Goal: Information Seeking & Learning: Learn about a topic

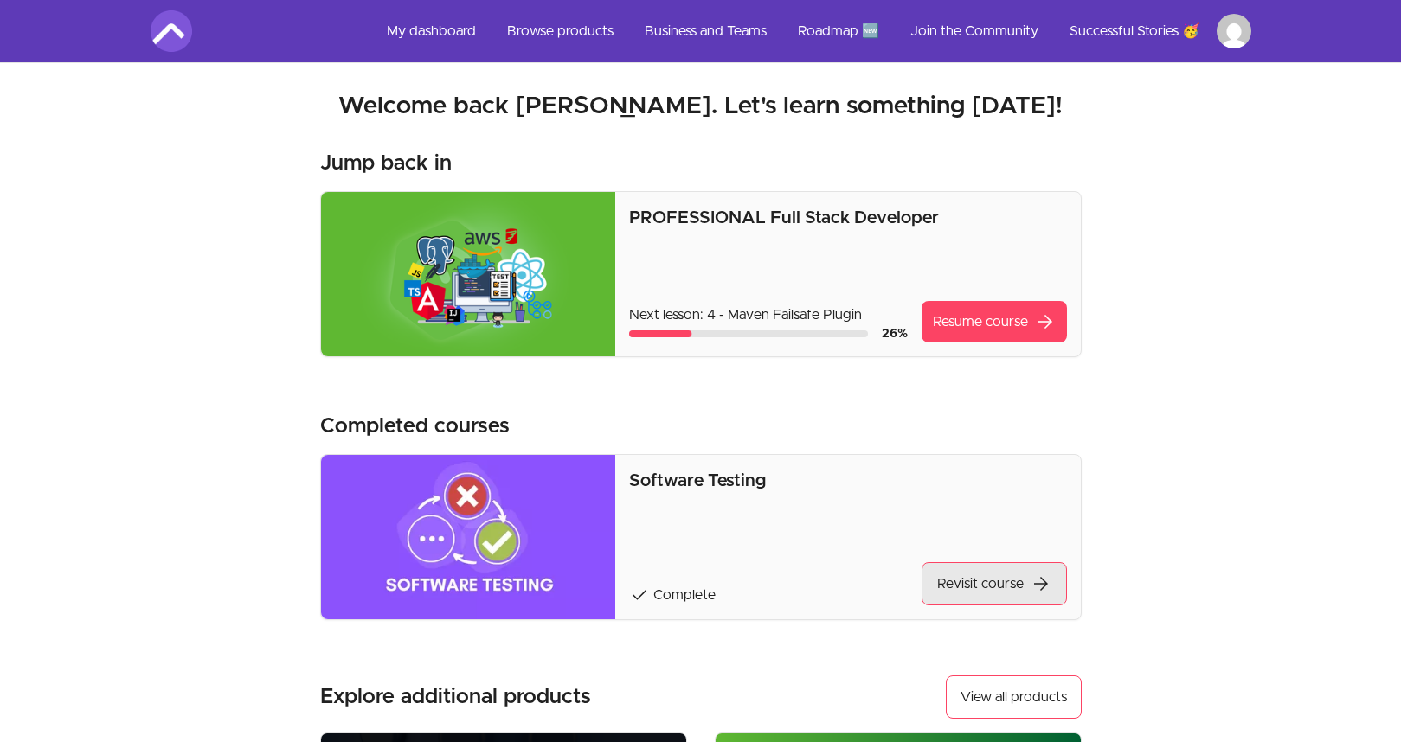
click at [966, 594] on link "Revisit course arrow_forward" at bounding box center [993, 583] width 145 height 43
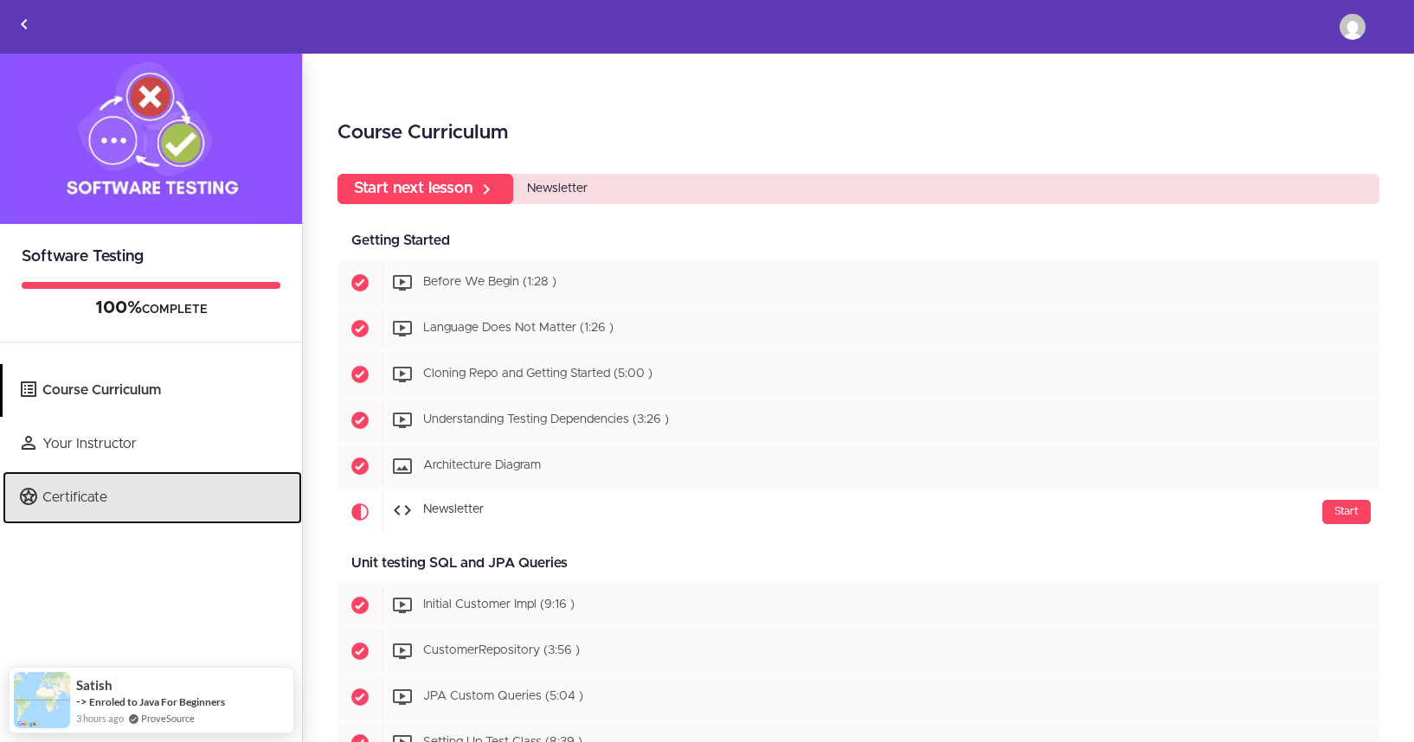
click at [80, 506] on link "Certificate" at bounding box center [152, 498] width 299 height 53
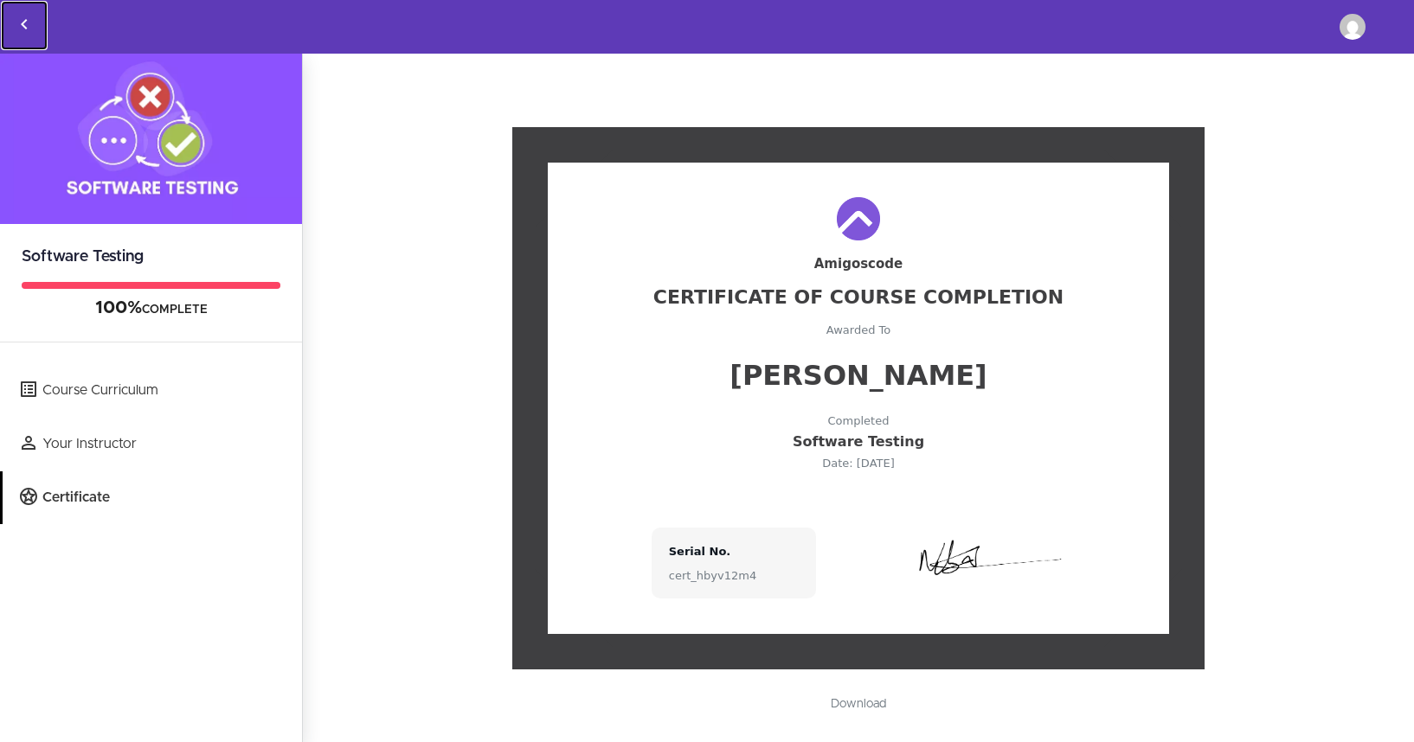
click at [19, 23] on icon "Back to courses" at bounding box center [24, 24] width 21 height 21
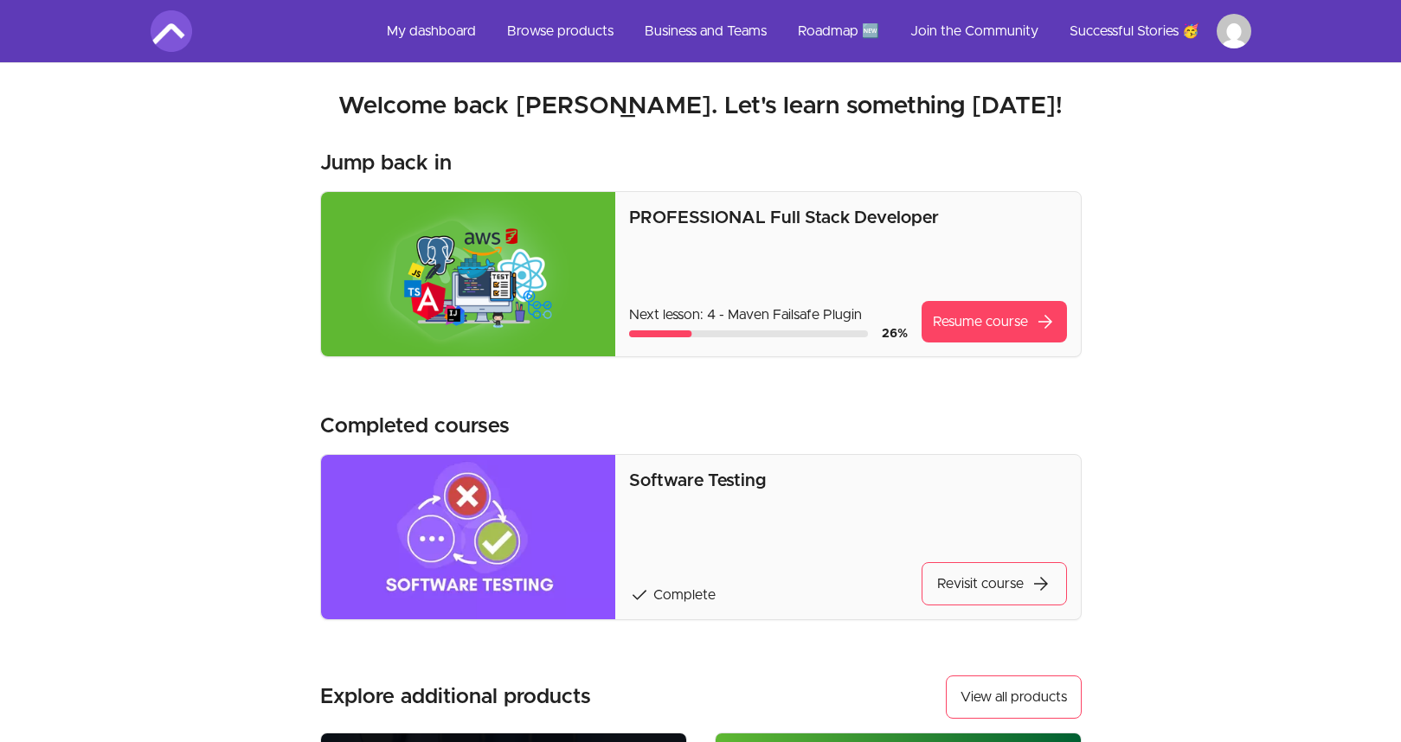
click at [668, 221] on p "PROFESSIONAL Full Stack Developer" at bounding box center [847, 218] width 437 height 24
click at [983, 320] on link "Resume course arrow_forward" at bounding box center [993, 322] width 145 height 42
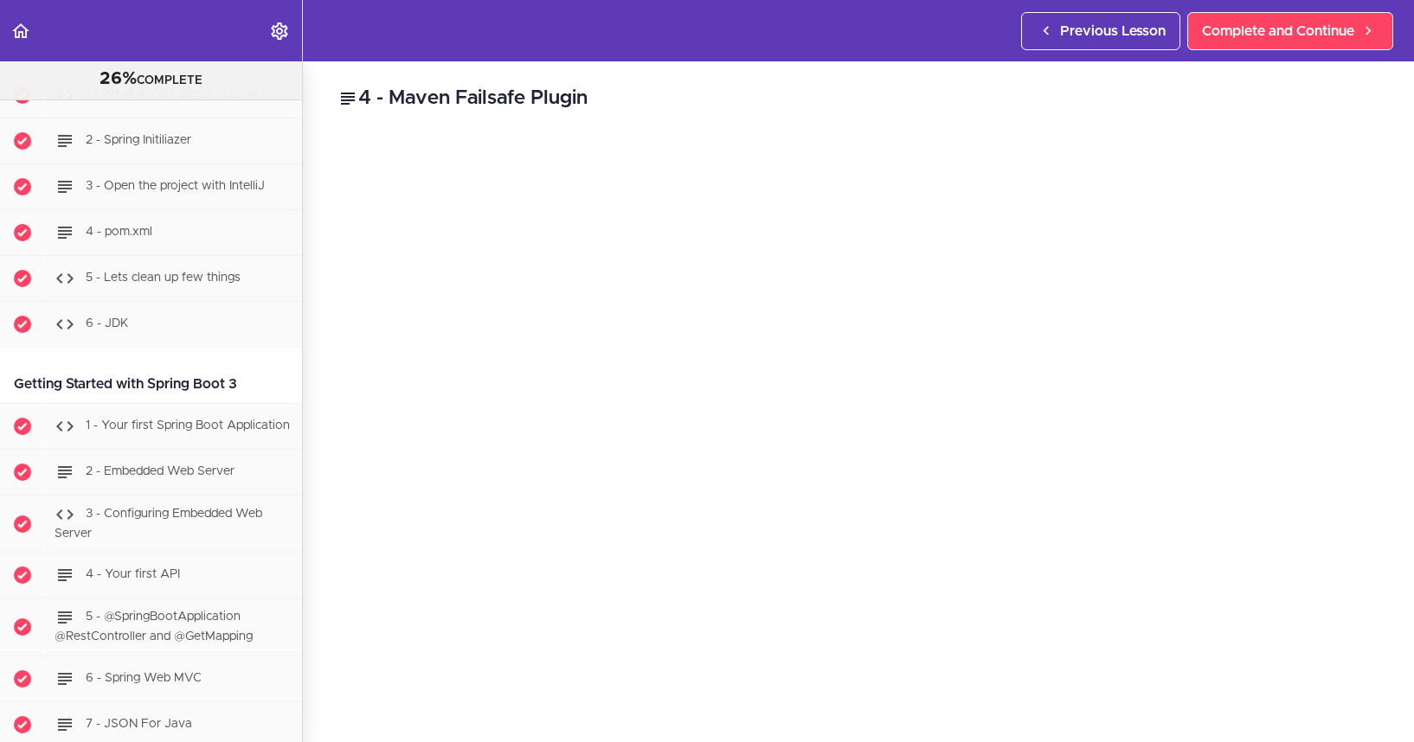
scroll to position [992, 0]
